Goal: Task Accomplishment & Management: Manage account settings

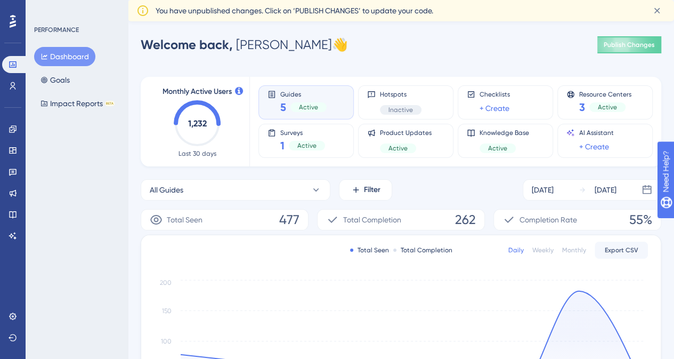
click at [240, 14] on span "You have unpublished changes. Click on ‘PUBLISH CHANGES’ to update your code." at bounding box center [295, 10] width 278 height 13
click at [321, 11] on span "You have unpublished changes. Click on ‘PUBLISH CHANGES’ to update your code." at bounding box center [295, 10] width 278 height 13
click at [15, 134] on link at bounding box center [12, 128] width 21 height 17
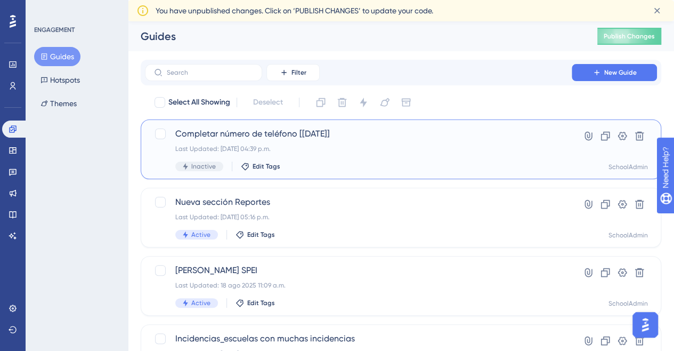
click at [249, 140] on div "Completar número de teléfono [[DATE]] Last Updated: [DATE] 04:39 p.m. Inactive …" at bounding box center [358, 149] width 366 height 44
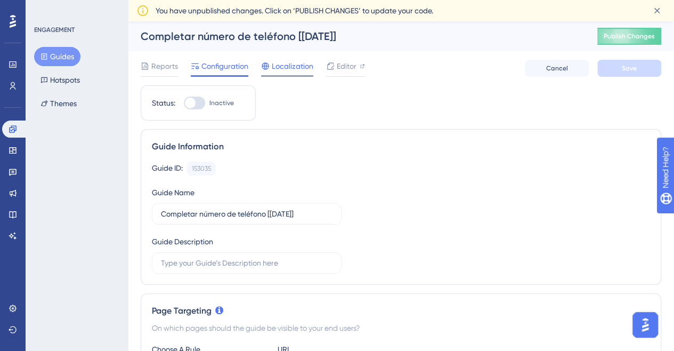
click at [286, 66] on span "Localization" at bounding box center [293, 66] width 42 height 13
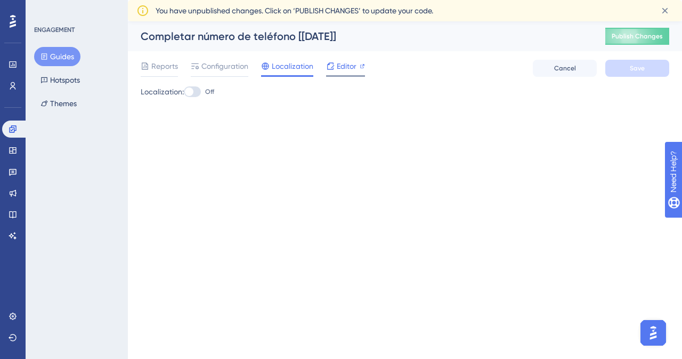
click at [337, 66] on span "Editor" at bounding box center [347, 66] width 20 height 13
click at [171, 73] on div "Reports" at bounding box center [159, 68] width 37 height 17
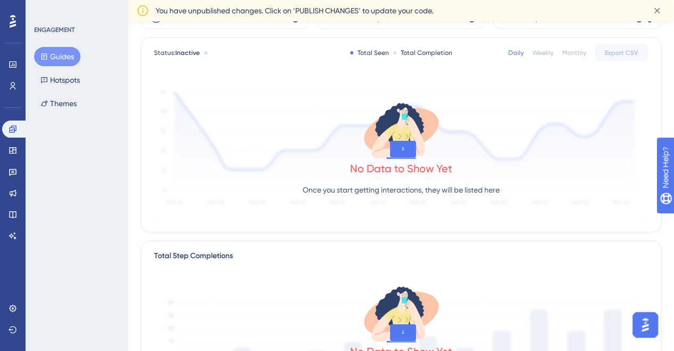
scroll to position [213, 0]
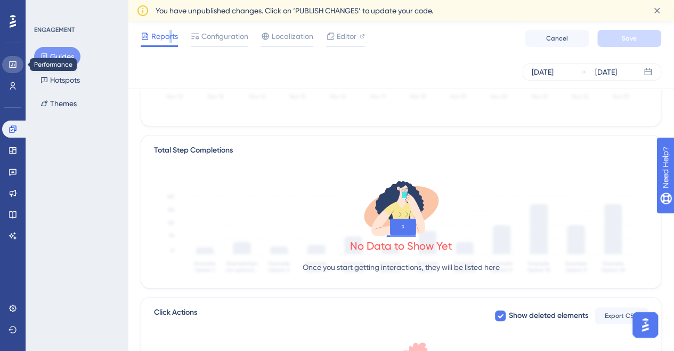
click at [10, 62] on icon at bounding box center [12, 64] width 7 height 6
